Goal: Transaction & Acquisition: Purchase product/service

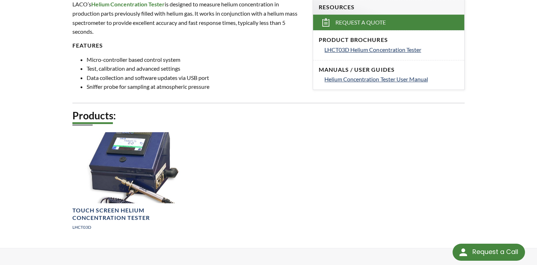
scroll to position [320, 0]
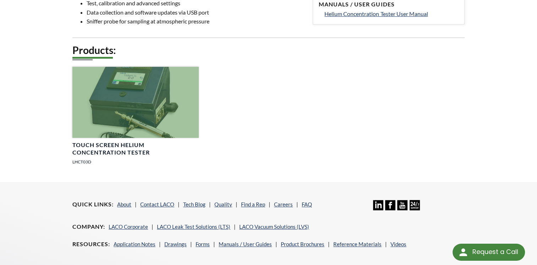
click at [126, 105] on div at bounding box center [135, 102] width 126 height 71
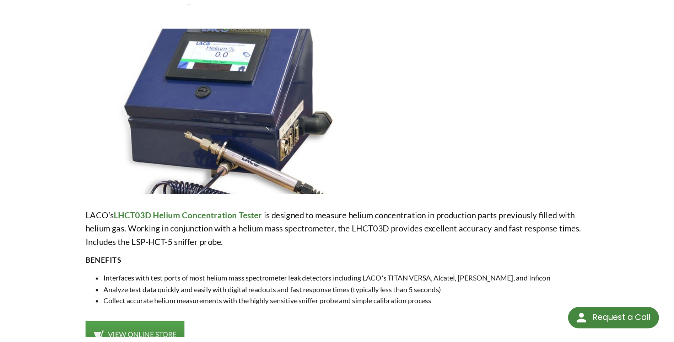
scroll to position [142, 0]
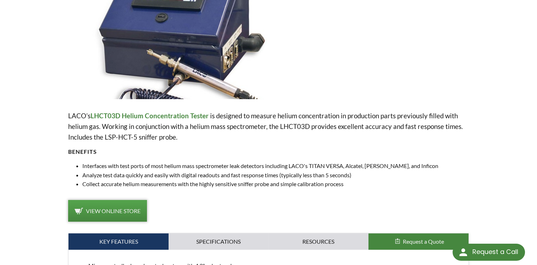
click at [126, 209] on span "View Online Store" at bounding box center [113, 210] width 55 height 7
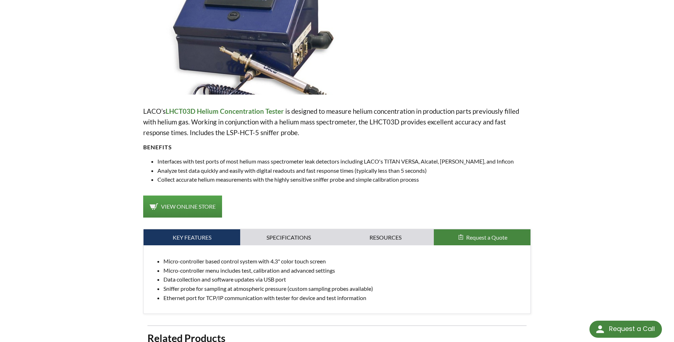
scroll to position [0, 0]
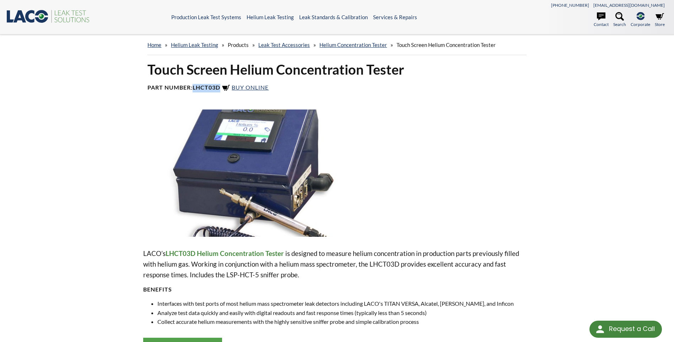
drag, startPoint x: 195, startPoint y: 87, endPoint x: 220, endPoint y: 86, distance: 24.9
click at [220, 86] on h4 "Part Number: LHCT03D Buy Online" at bounding box center [336, 88] width 378 height 9
copy b "LHCT03D"
click at [395, 196] on div at bounding box center [453, 172] width 155 height 127
